Goal: Task Accomplishment & Management: Use online tool/utility

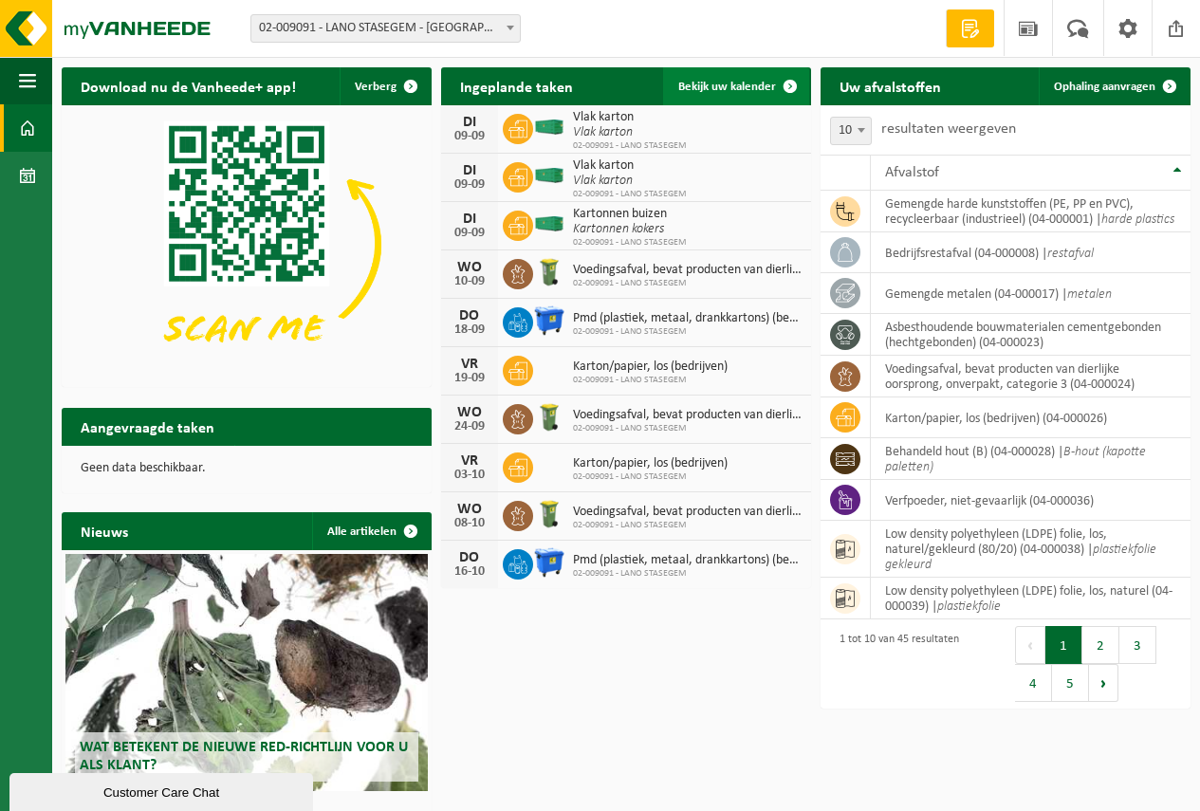
click at [742, 82] on span "Bekijk uw kalender" at bounding box center [727, 87] width 98 height 12
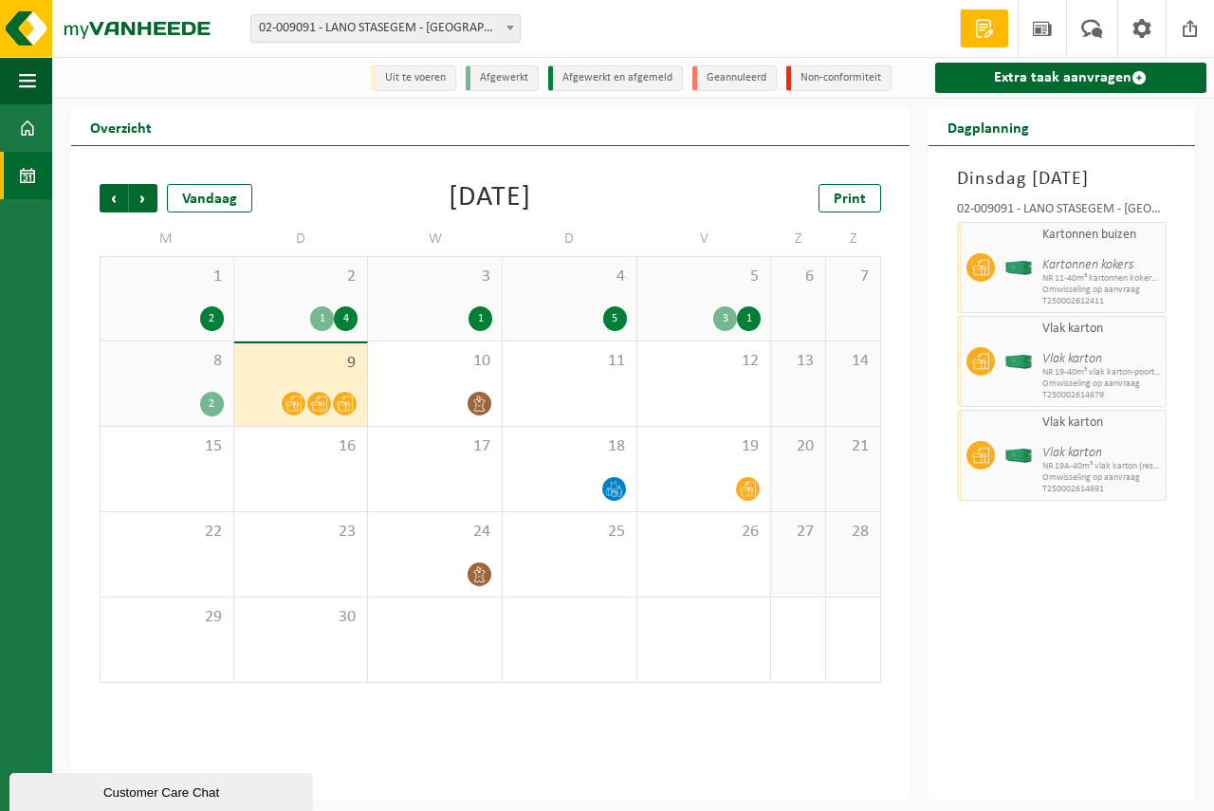
click at [324, 366] on span "9" at bounding box center [301, 363] width 115 height 21
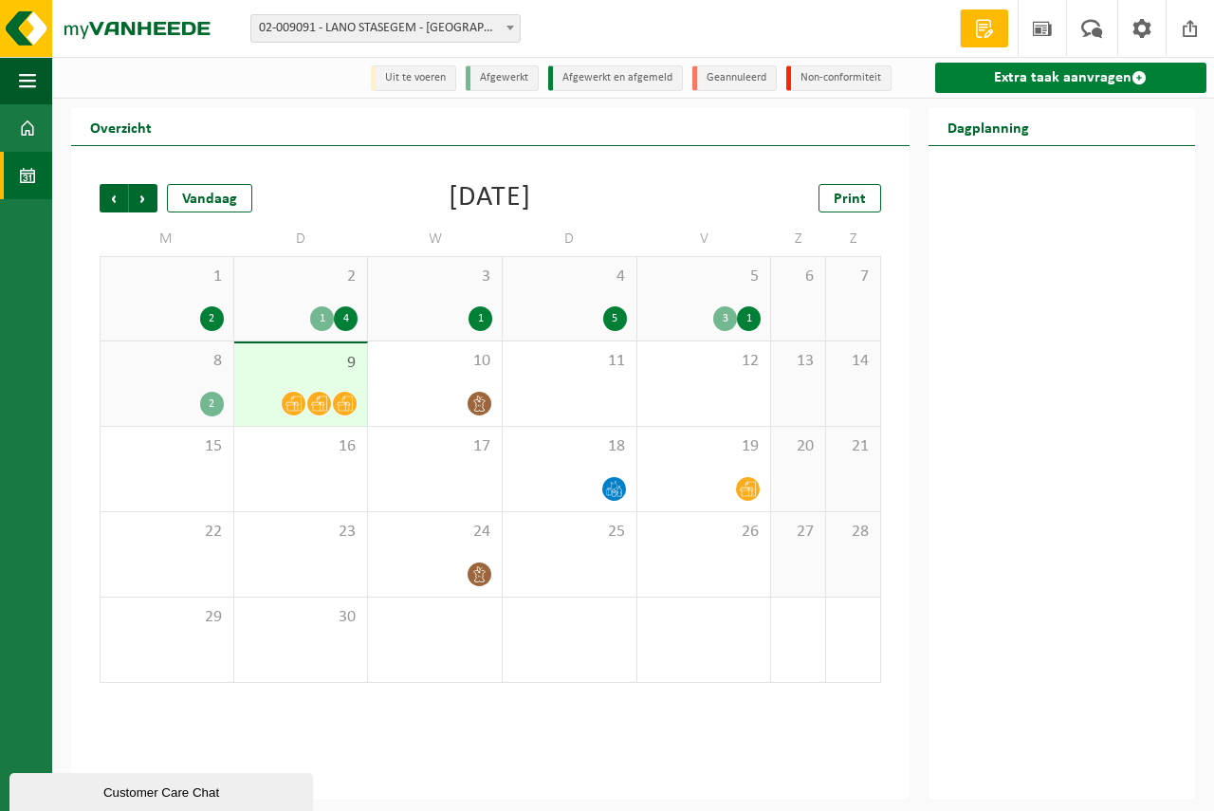
click at [1060, 70] on link "Extra taak aanvragen" at bounding box center [1070, 78] width 271 height 30
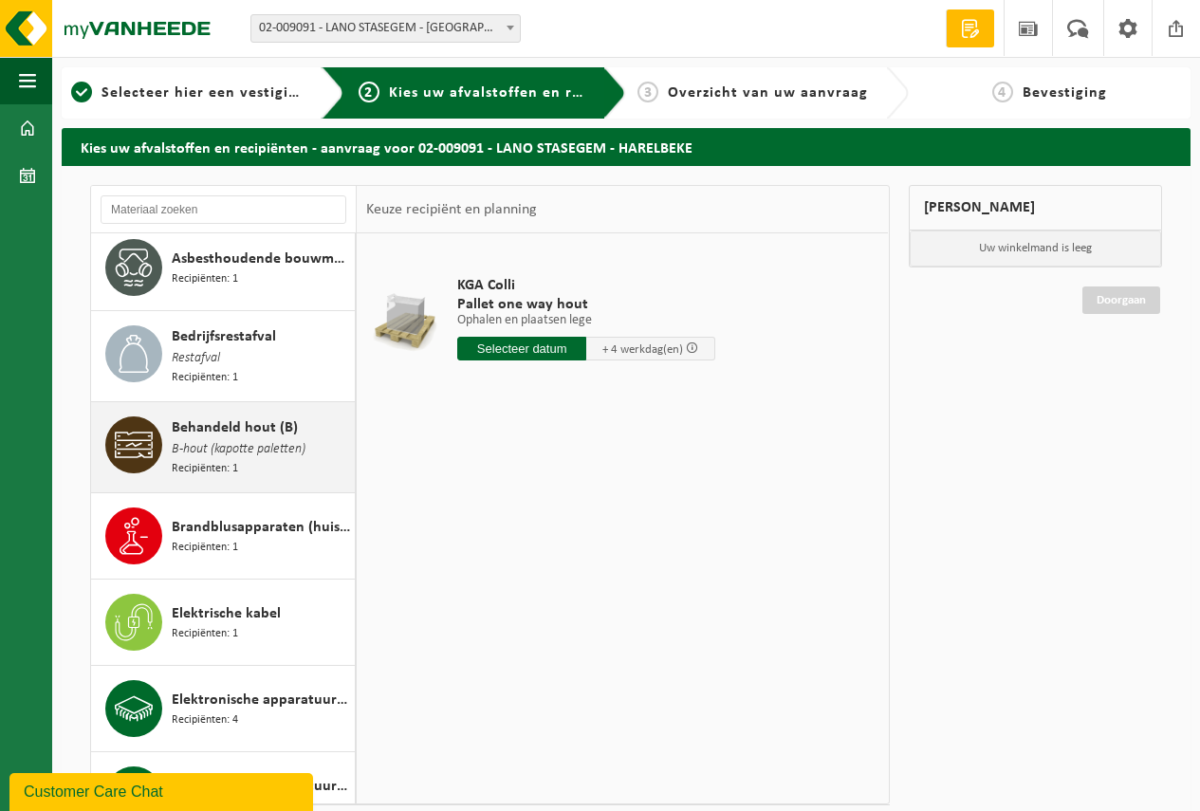
click at [271, 431] on span "Behandeld hout (B)" at bounding box center [235, 427] width 126 height 23
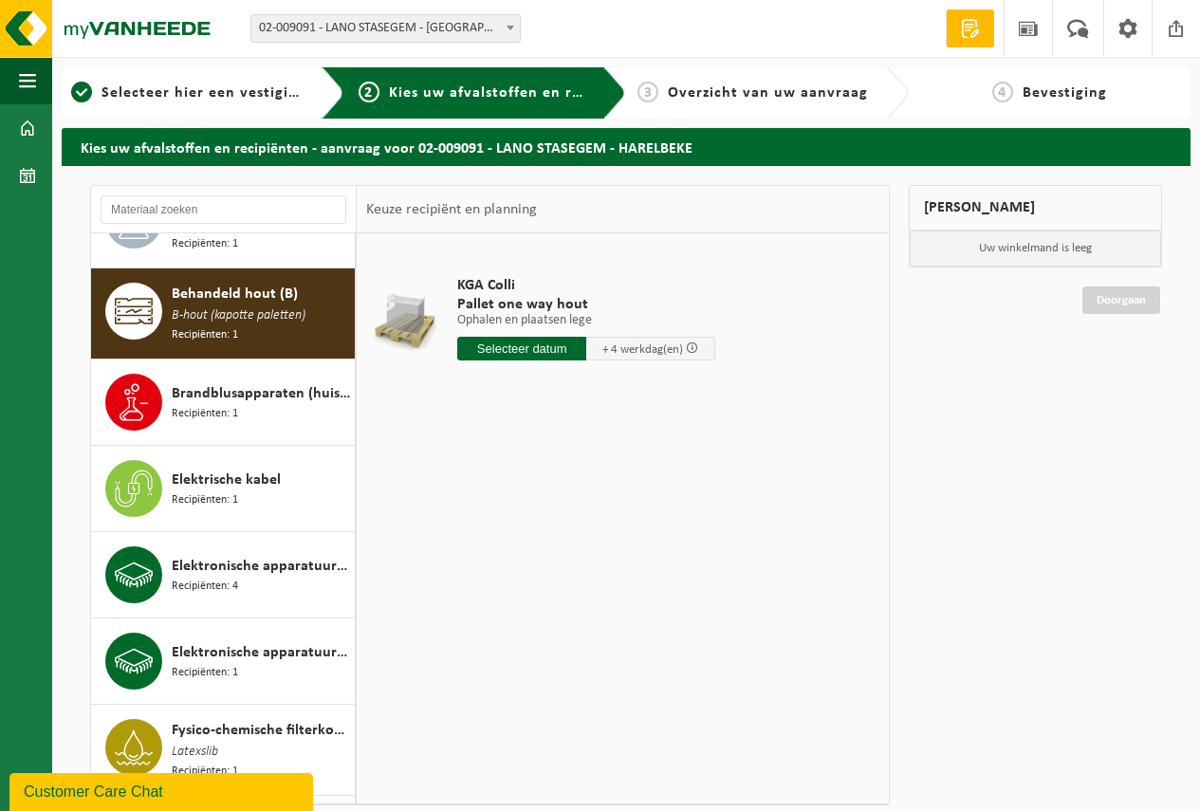
scroll to position [261, 0]
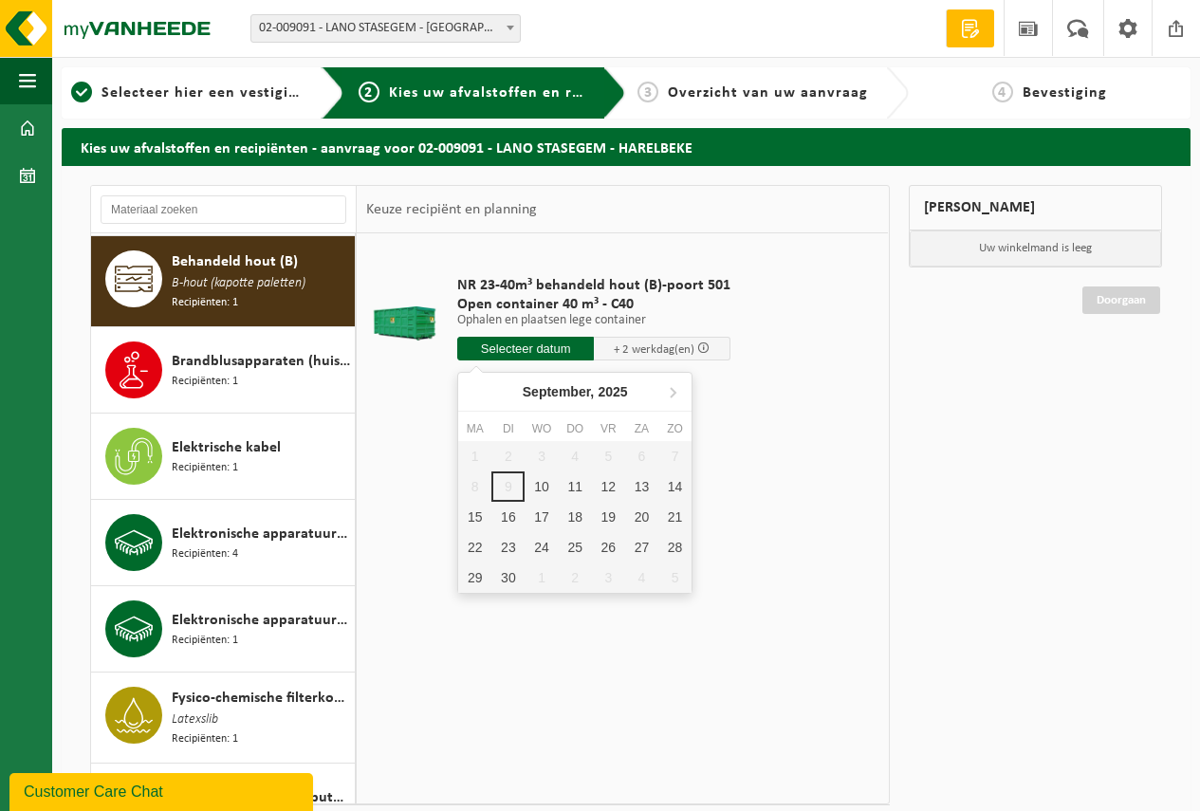
click at [522, 347] on input "text" at bounding box center [525, 349] width 137 height 24
click at [538, 485] on div "10" at bounding box center [541, 486] width 33 height 30
type input "Van 2025-09-10"
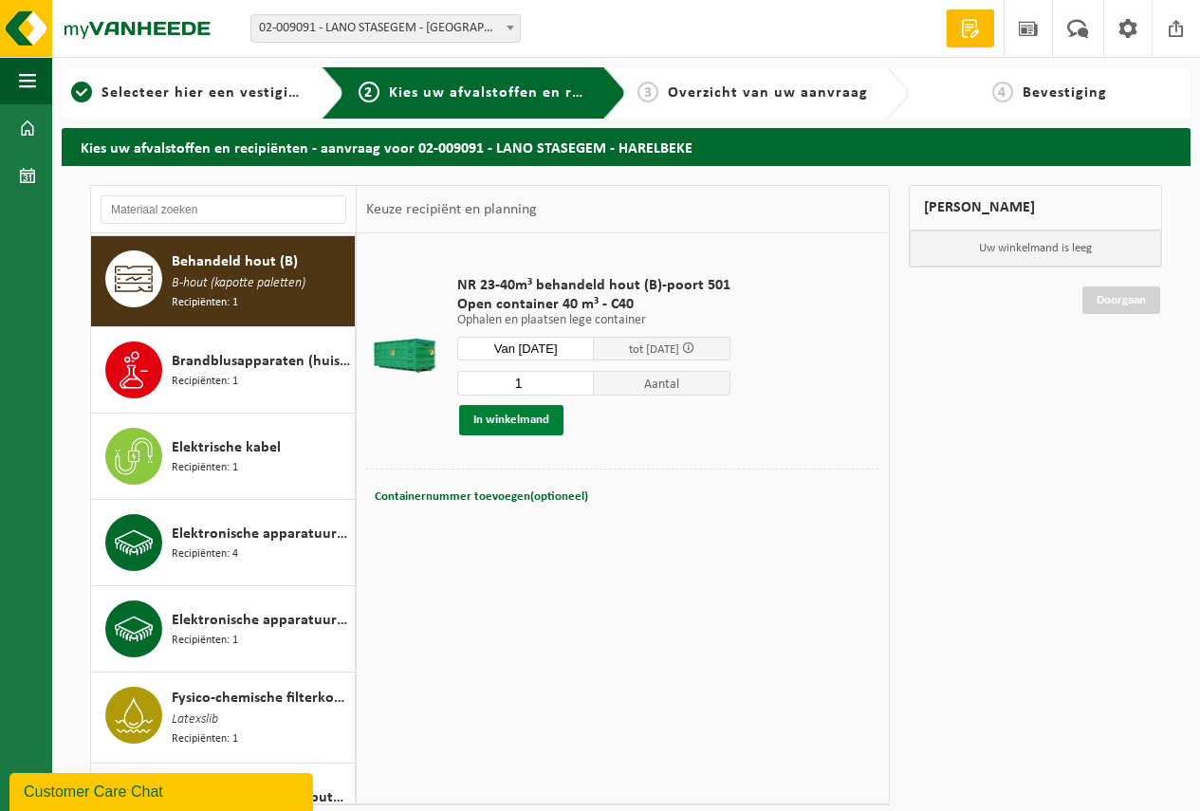
click at [505, 418] on button "In winkelmand" at bounding box center [511, 420] width 104 height 30
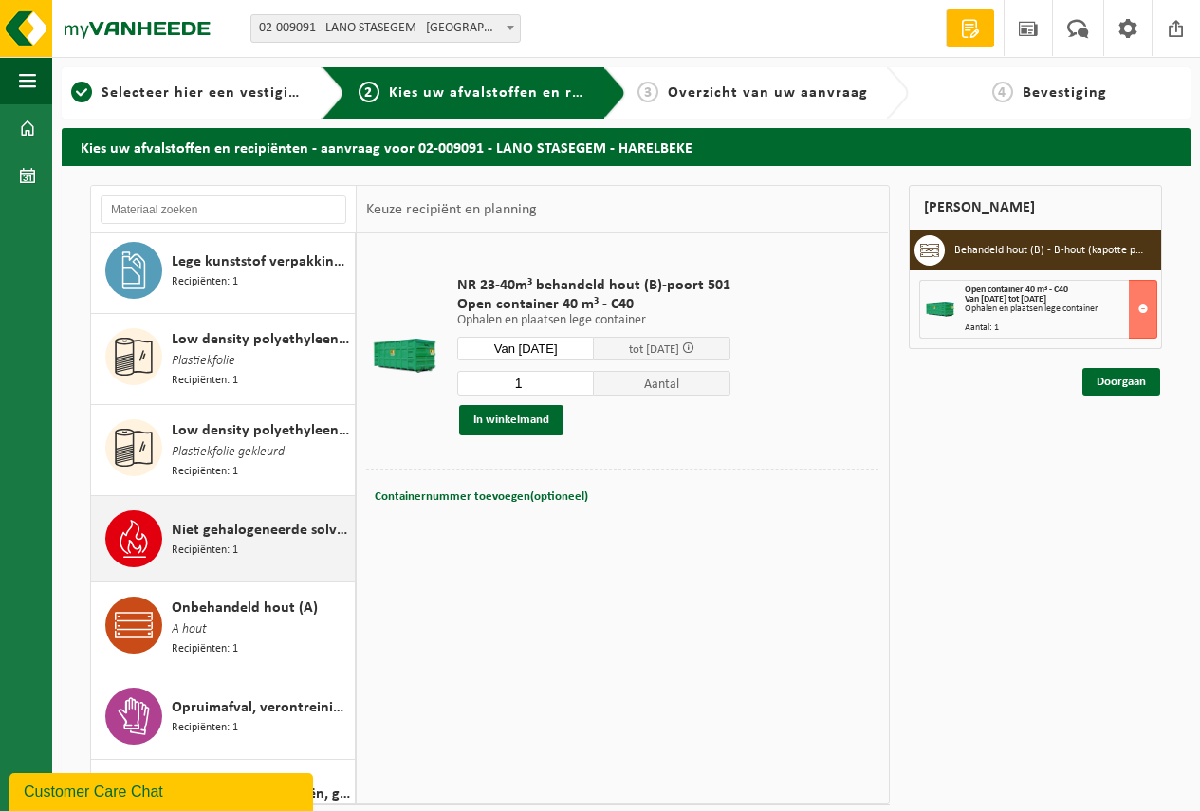
scroll to position [2158, 0]
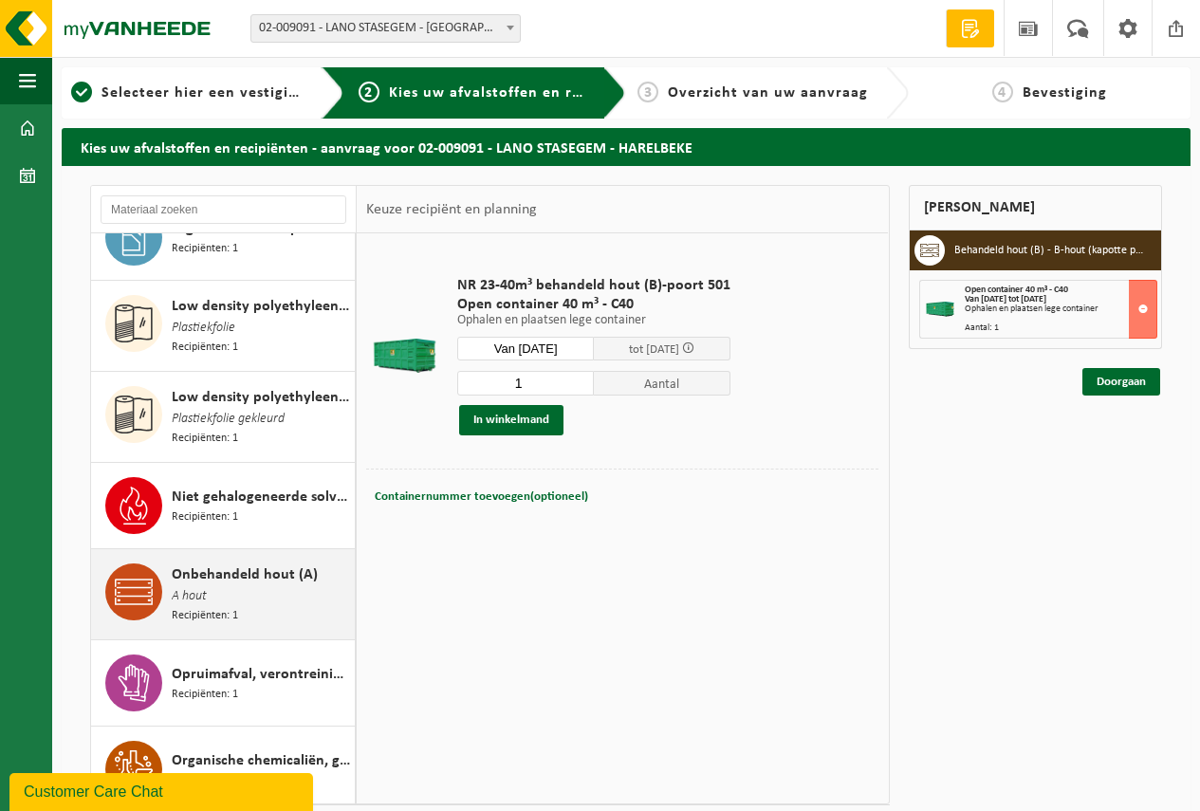
click at [224, 563] on span "Onbehandeld hout (A)" at bounding box center [245, 574] width 146 height 23
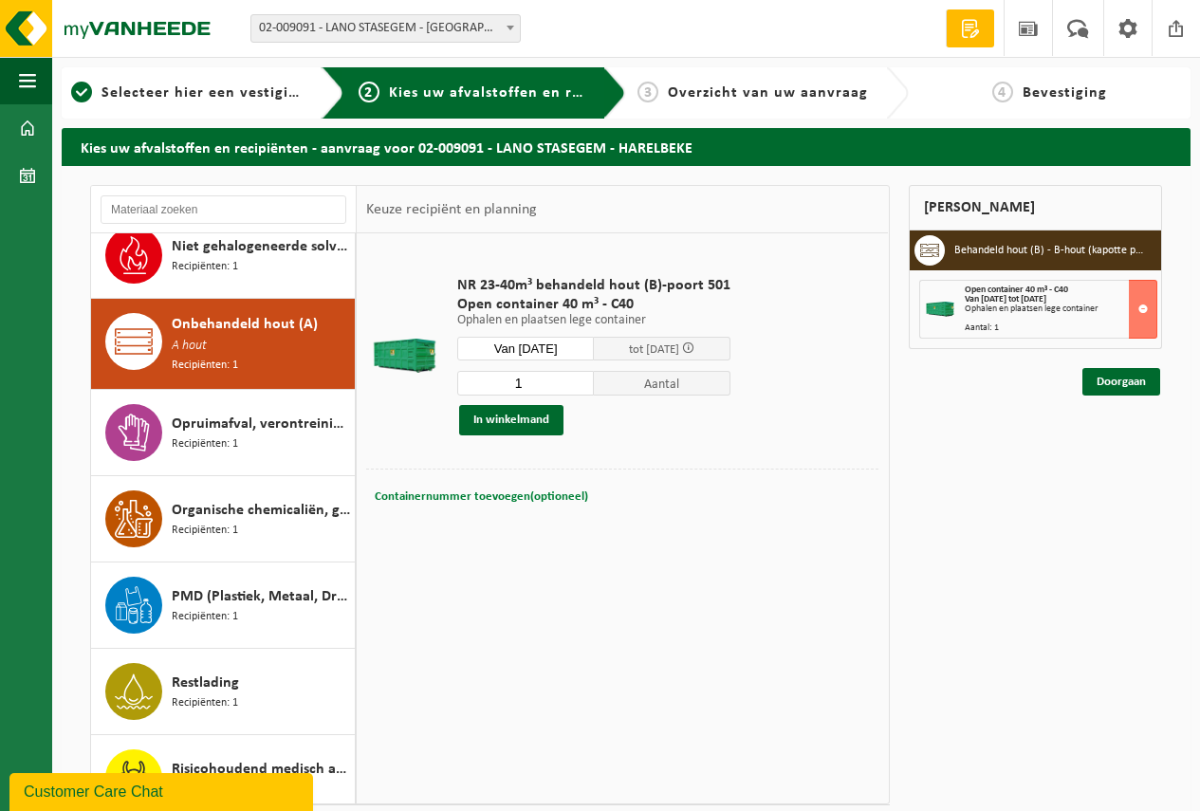
scroll to position [2440, 0]
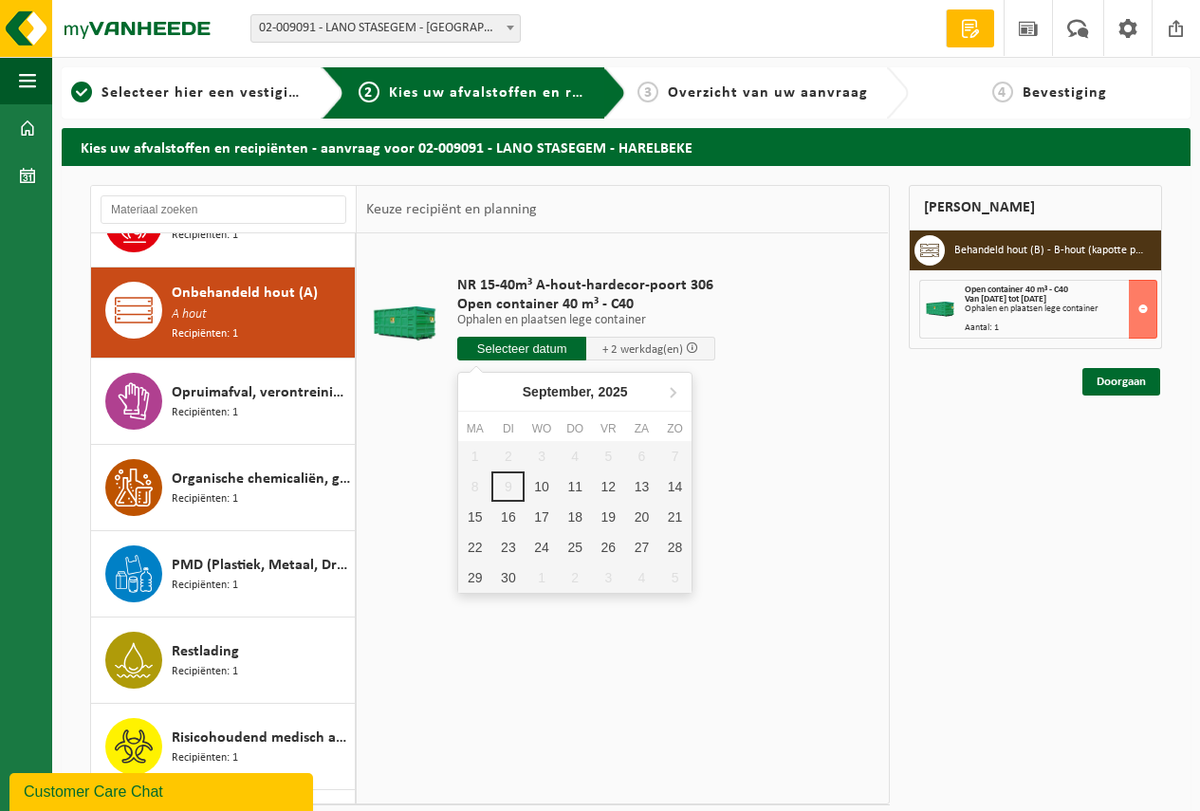
click at [517, 343] on input "text" at bounding box center [521, 349] width 129 height 24
click at [538, 478] on div "10" at bounding box center [541, 486] width 33 height 30
type input "Van 2025-09-10"
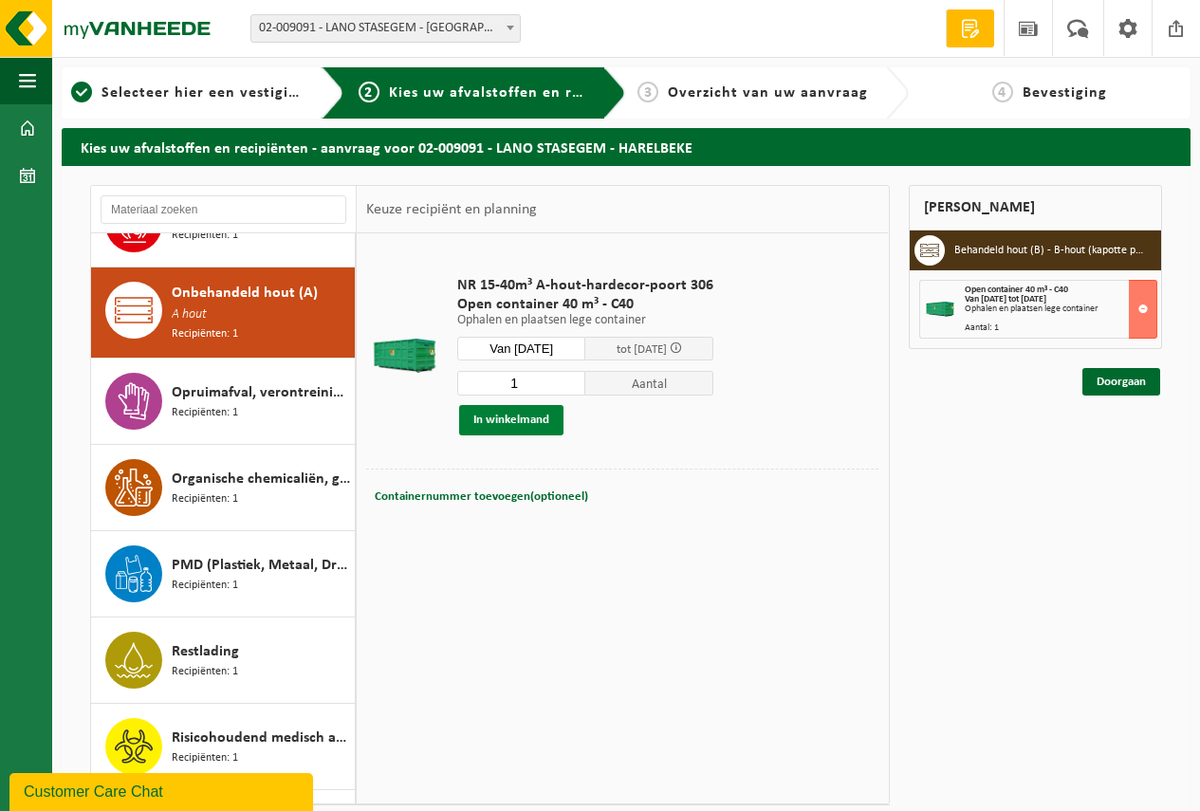
click at [501, 415] on button "In winkelmand" at bounding box center [511, 420] width 104 height 30
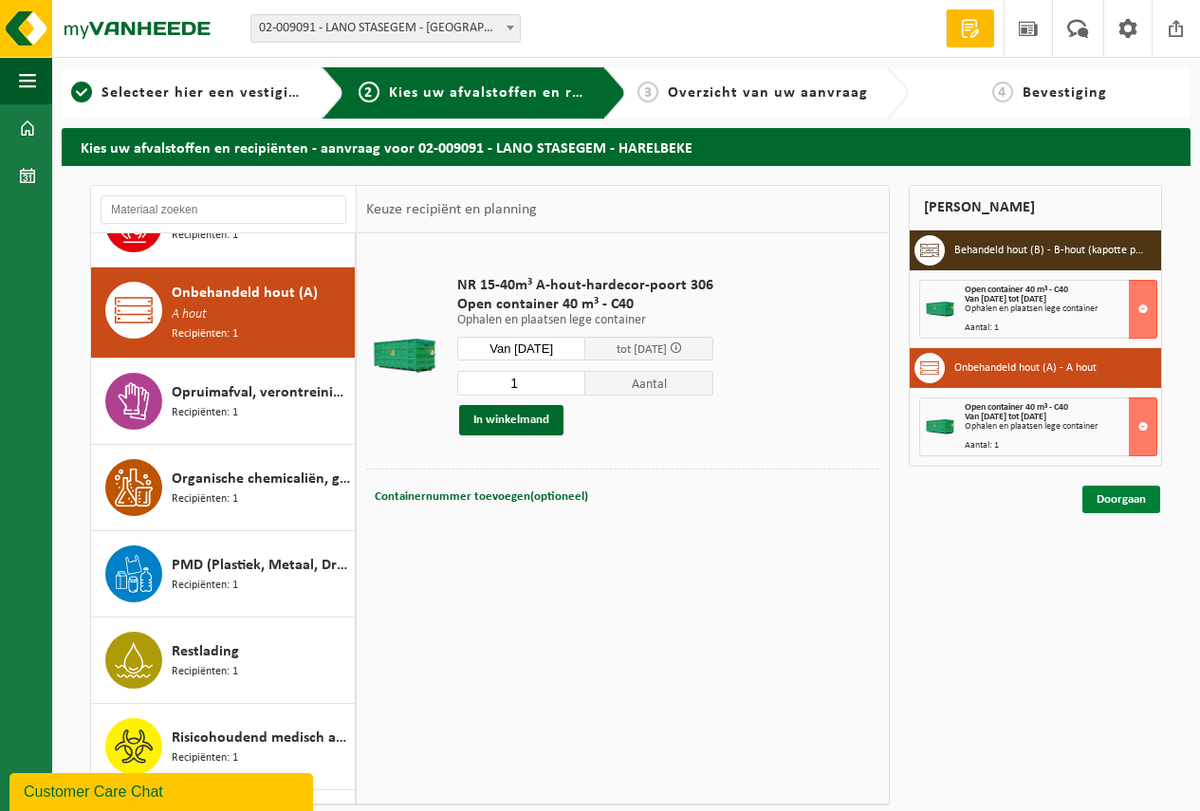
click at [1119, 499] on link "Doorgaan" at bounding box center [1121, 500] width 78 height 28
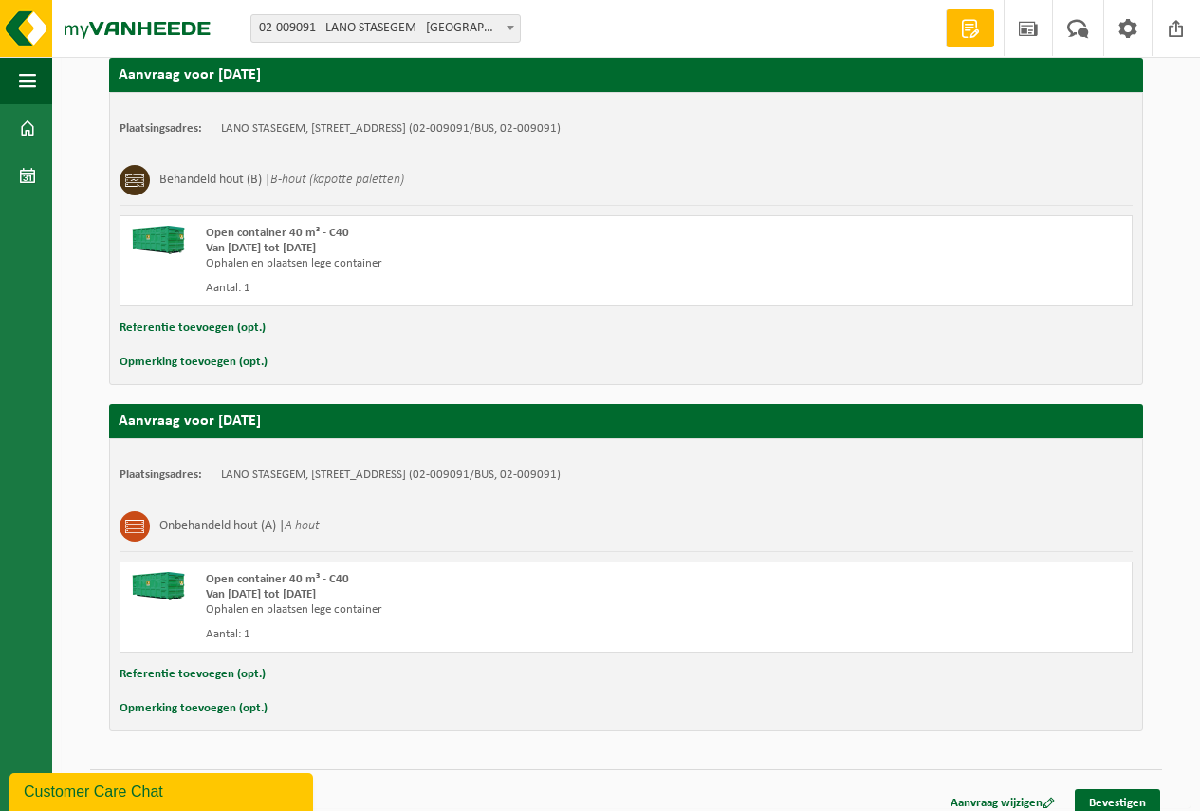
scroll to position [349, 0]
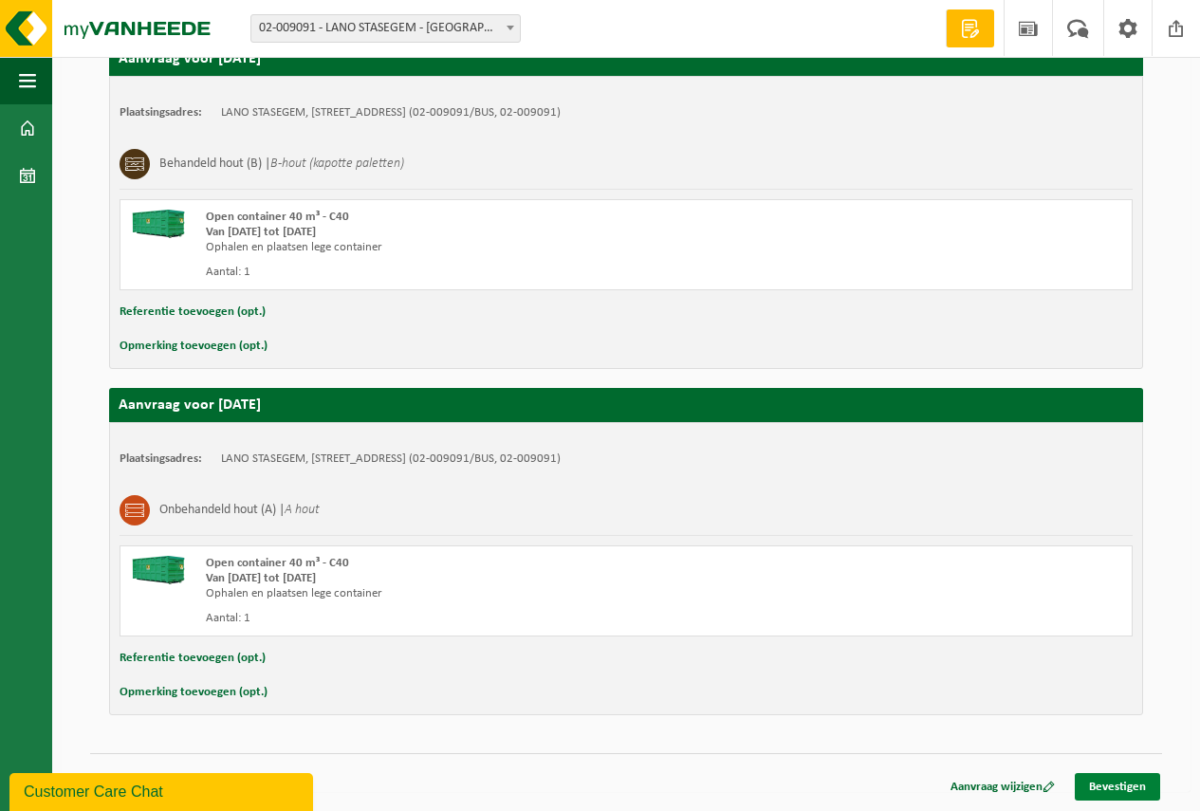
click at [1117, 783] on link "Bevestigen" at bounding box center [1117, 787] width 85 height 28
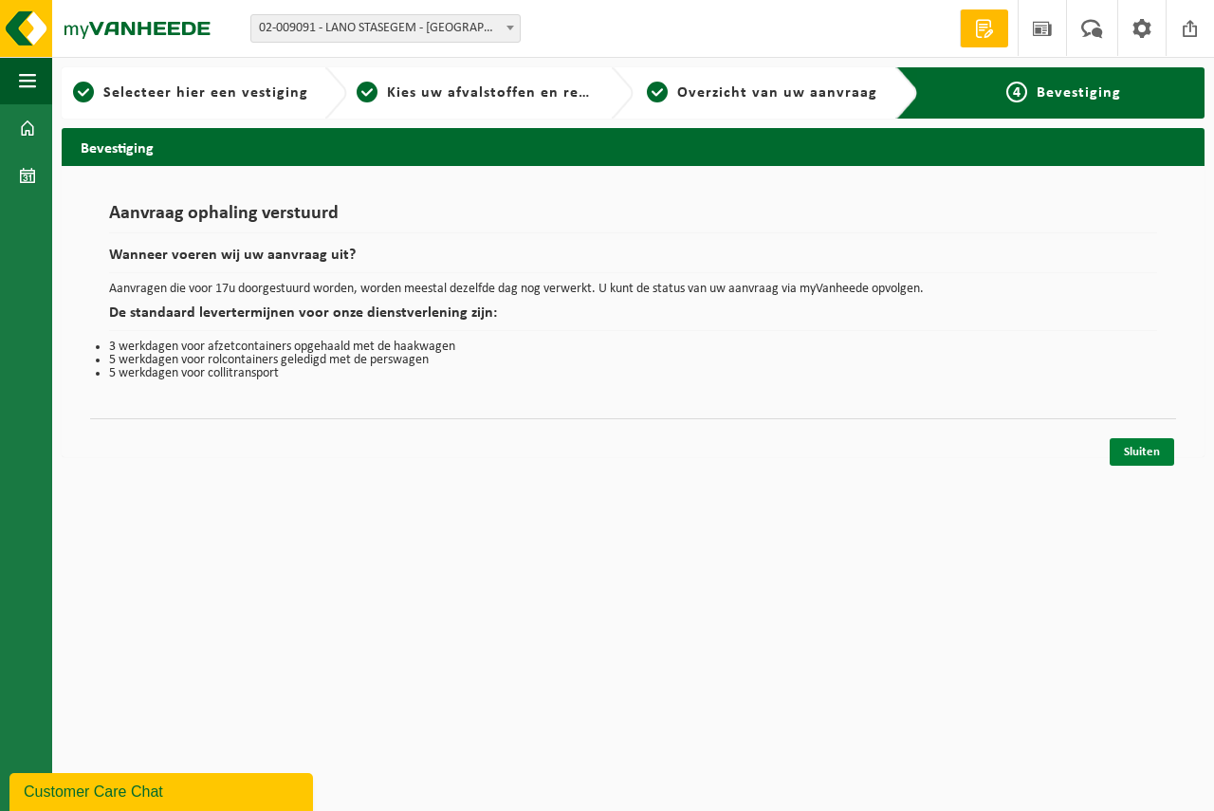
click at [1142, 449] on link "Sluiten" at bounding box center [1142, 452] width 64 height 28
